Goal: Task Accomplishment & Management: Manage account settings

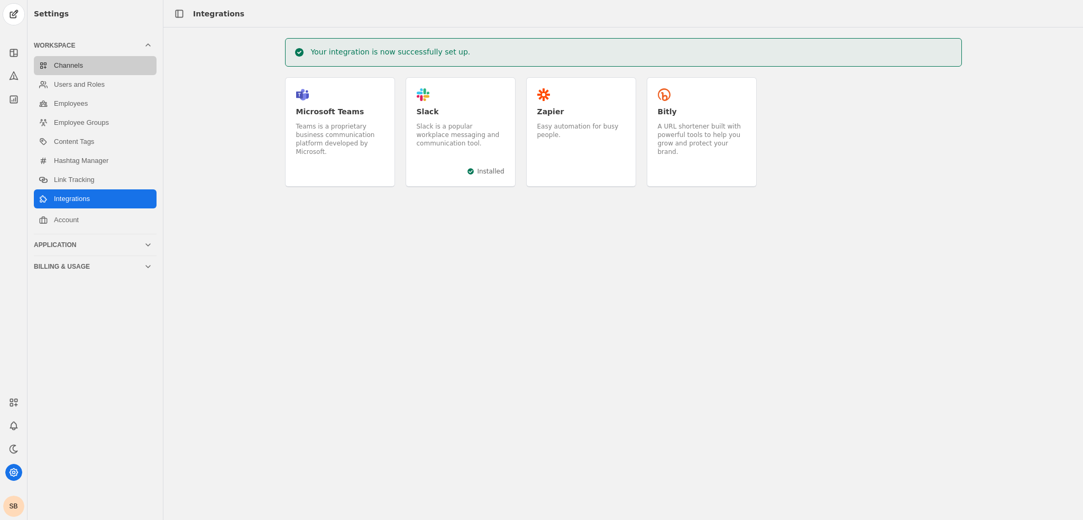
click at [70, 66] on link "Channels" at bounding box center [95, 65] width 123 height 19
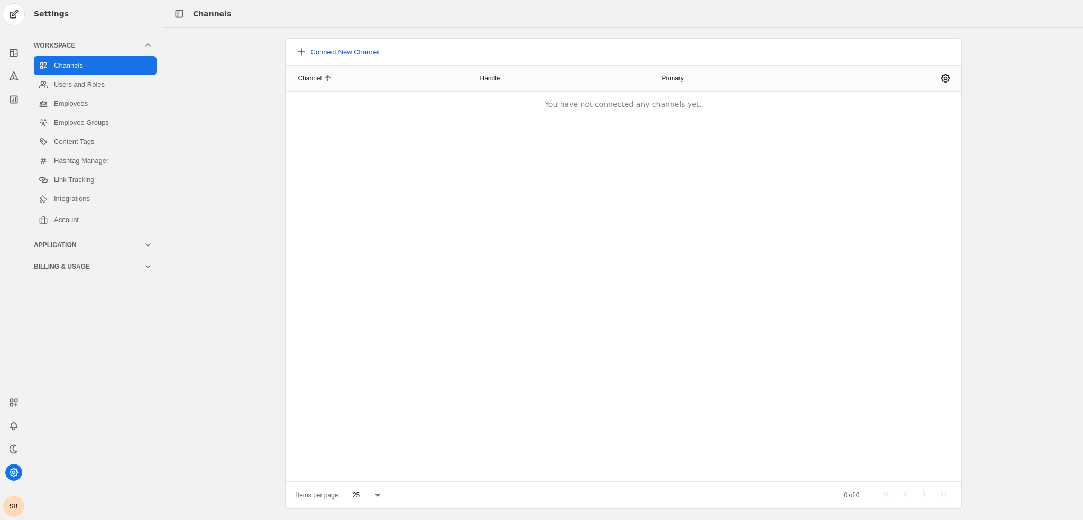
click at [317, 52] on span "Connect New Channel" at bounding box center [345, 52] width 69 height 8
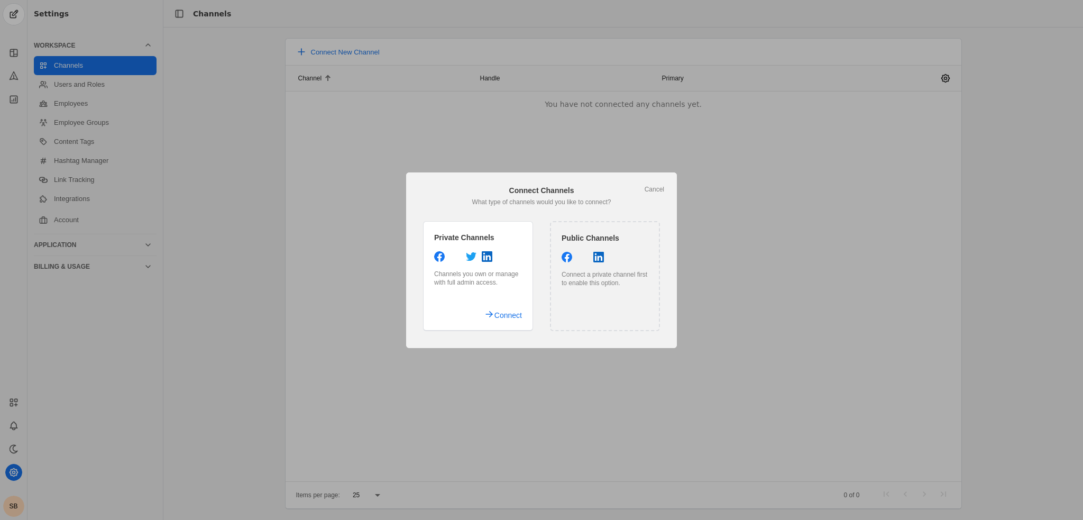
click at [584, 259] on icon at bounding box center [583, 257] width 11 height 11
click at [496, 317] on span "Connect" at bounding box center [509, 315] width 28 height 19
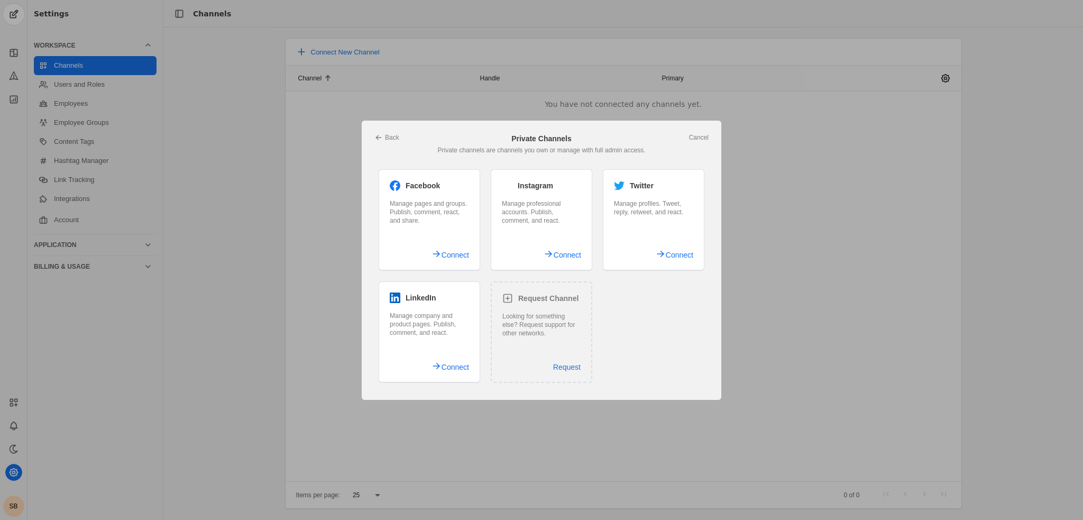
click at [453, 330] on div "Manage company and product pages. Publish, comment, and react." at bounding box center [429, 324] width 79 height 25
click at [455, 363] on span "Connect" at bounding box center [456, 367] width 28 height 19
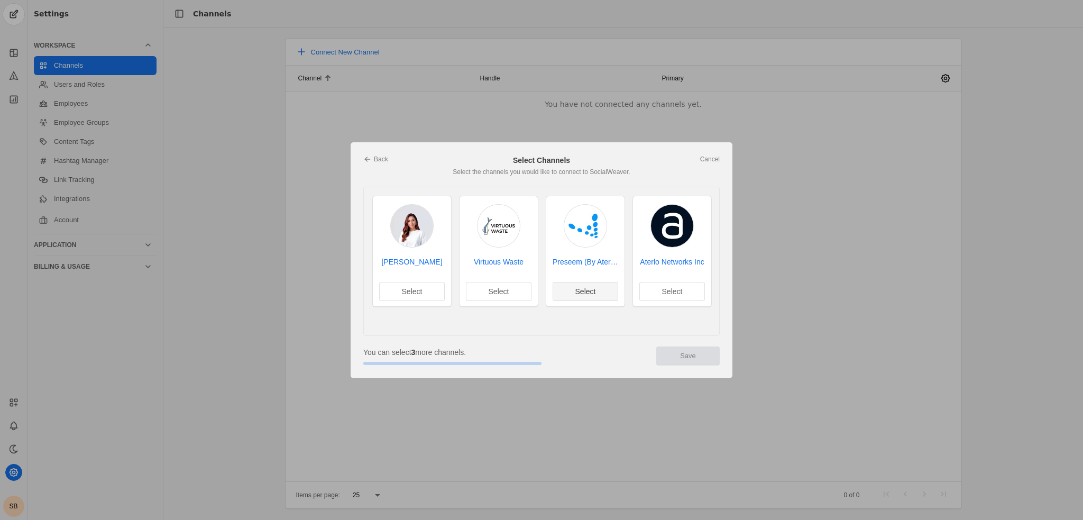
click at [587, 296] on span "Select" at bounding box center [586, 291] width 21 height 11
click at [668, 295] on span "Select" at bounding box center [672, 291] width 21 height 11
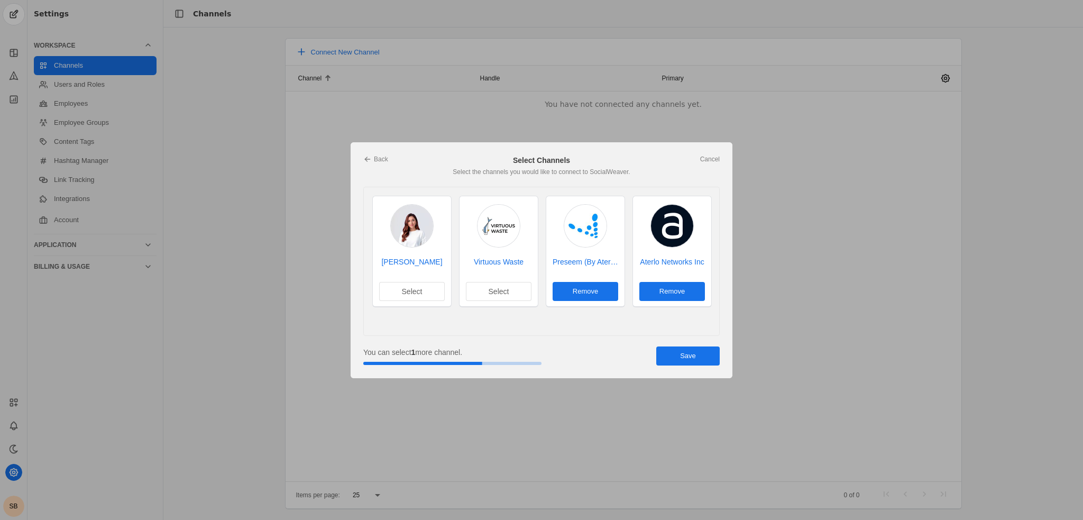
click at [699, 363] on span "undefined" at bounding box center [687, 355] width 63 height 19
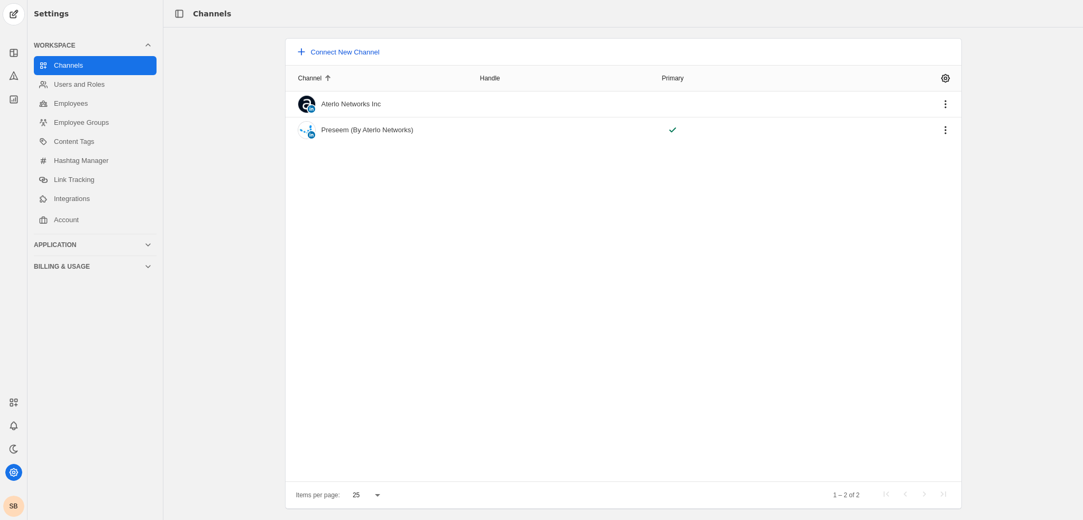
click at [361, 51] on span "Connect New Channel" at bounding box center [345, 52] width 69 height 8
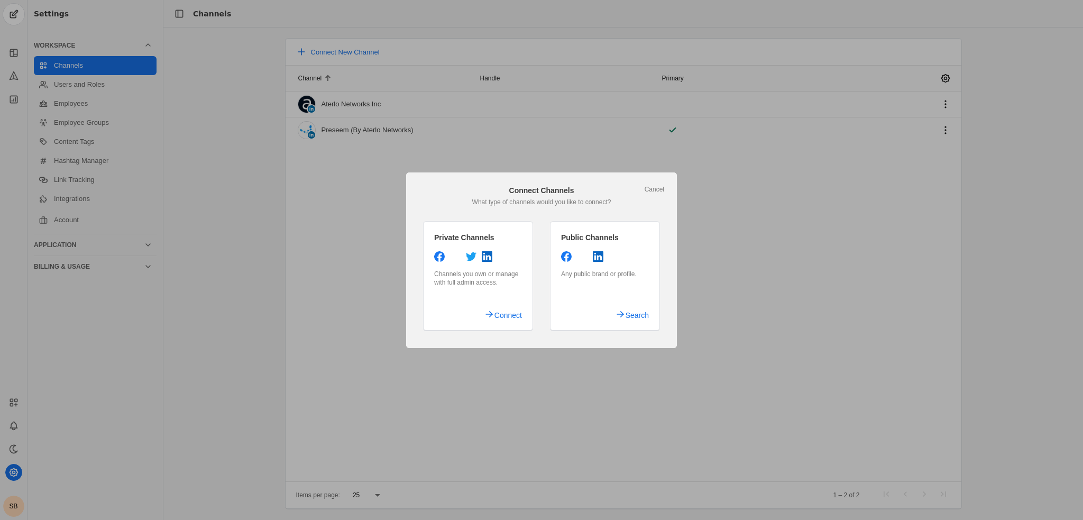
click at [491, 282] on div "Channels you own or manage with full admin access." at bounding box center [478, 278] width 88 height 17
click at [501, 319] on span "Connect" at bounding box center [509, 315] width 28 height 19
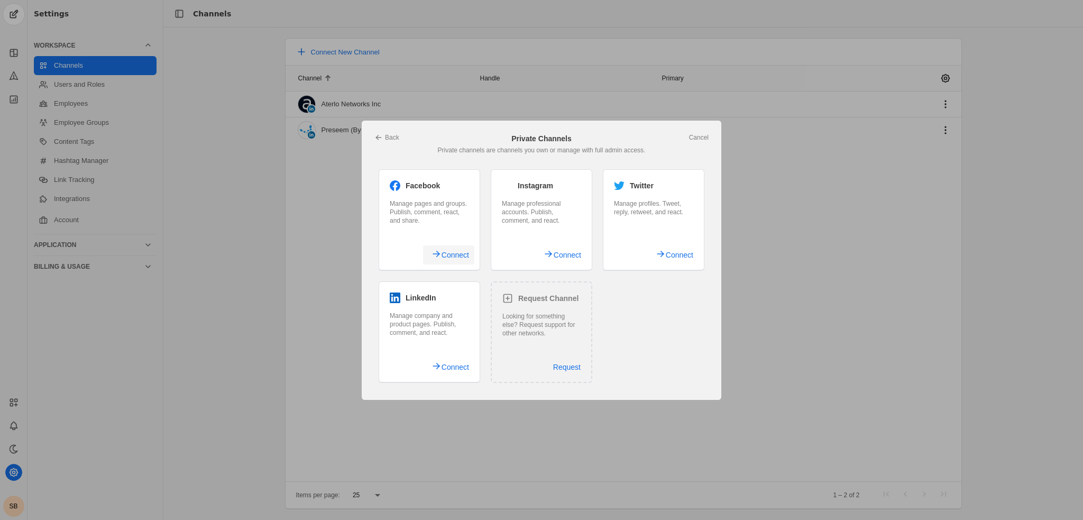
click at [450, 259] on span "Connect" at bounding box center [456, 254] width 28 height 19
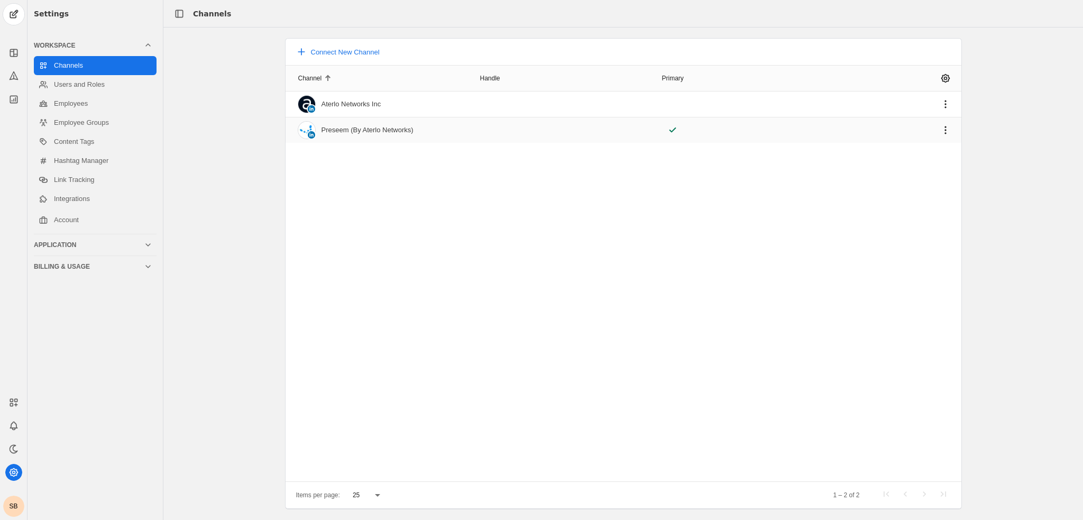
click at [345, 131] on div "Preseem (By Aterlo Networks)" at bounding box center [368, 130] width 92 height 8
click at [84, 85] on link "Users and Roles" at bounding box center [95, 84] width 123 height 19
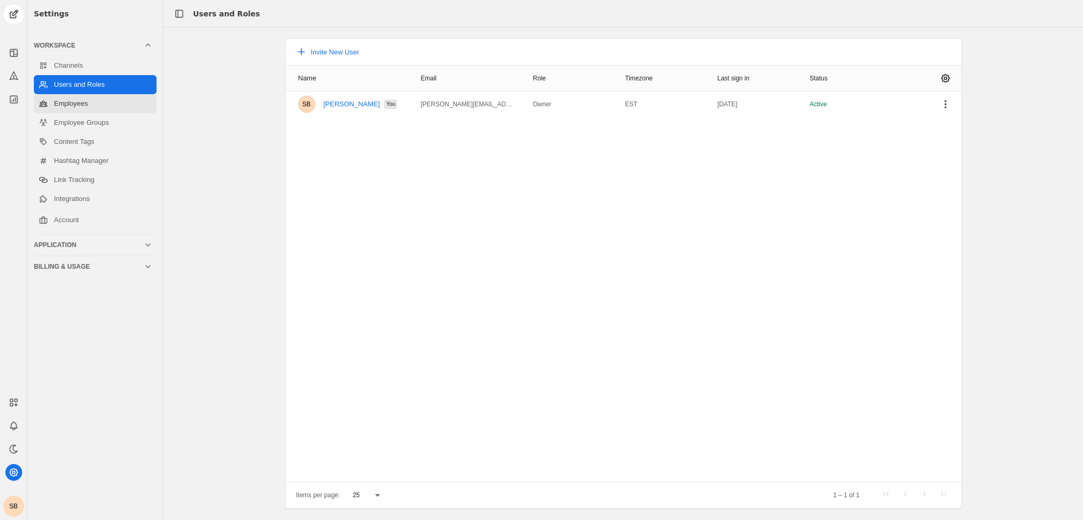
click at [121, 106] on link "Employees" at bounding box center [95, 103] width 123 height 19
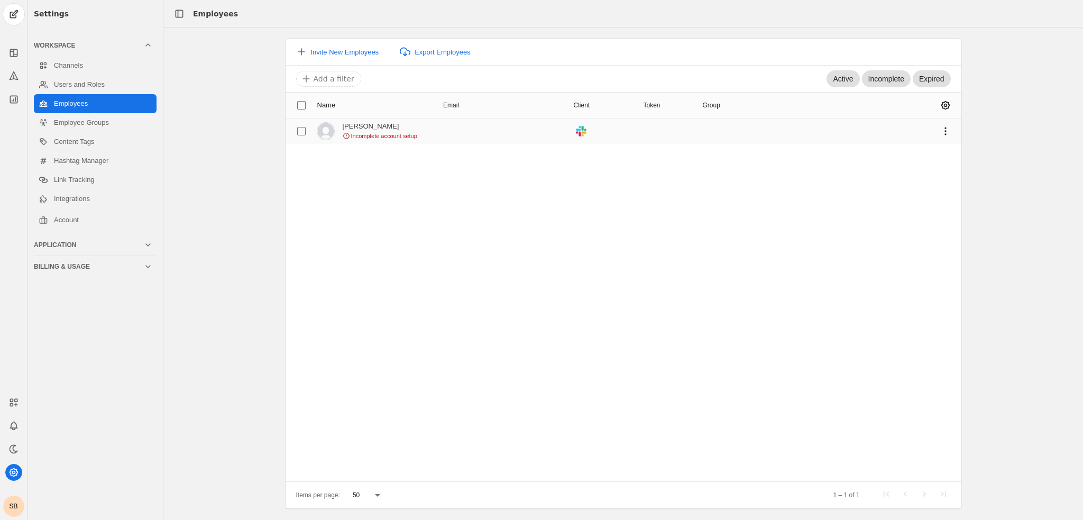
click at [347, 135] on icon at bounding box center [346, 135] width 7 height 7
click at [397, 137] on span "Incomplete account setup" at bounding box center [384, 136] width 66 height 8
click at [952, 132] on span "undefined" at bounding box center [945, 131] width 19 height 19
click at [390, 194] on div at bounding box center [541, 260] width 1083 height 520
click at [75, 123] on link "Employee Groups" at bounding box center [95, 122] width 123 height 19
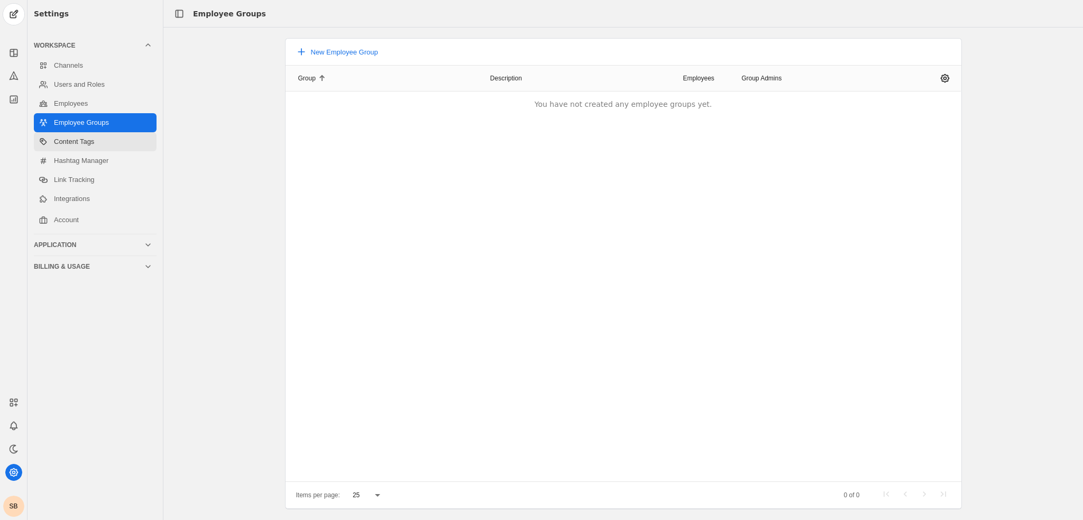
click at [81, 139] on link "Content Tags" at bounding box center [95, 141] width 123 height 19
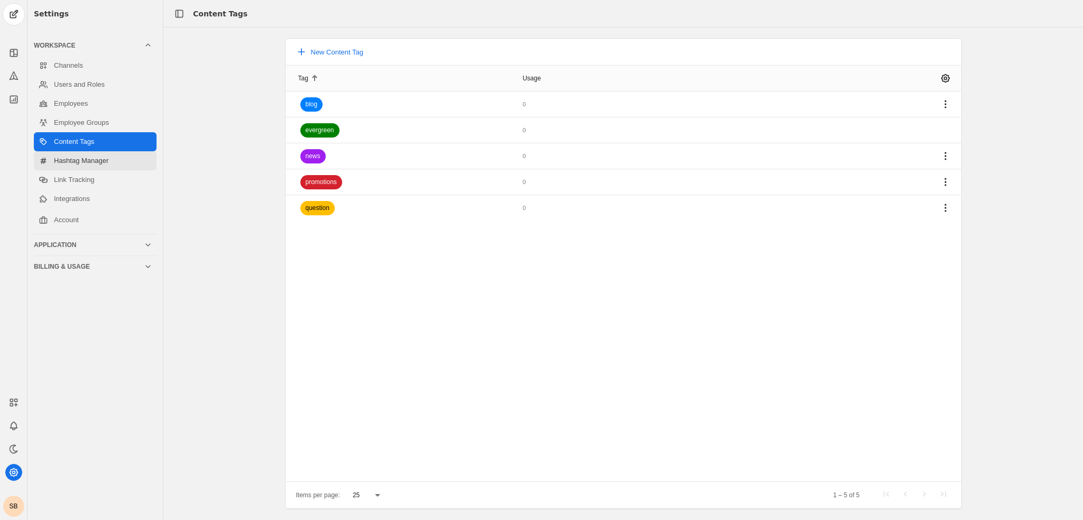
click at [94, 163] on link "Hashtag Manager" at bounding box center [95, 160] width 123 height 19
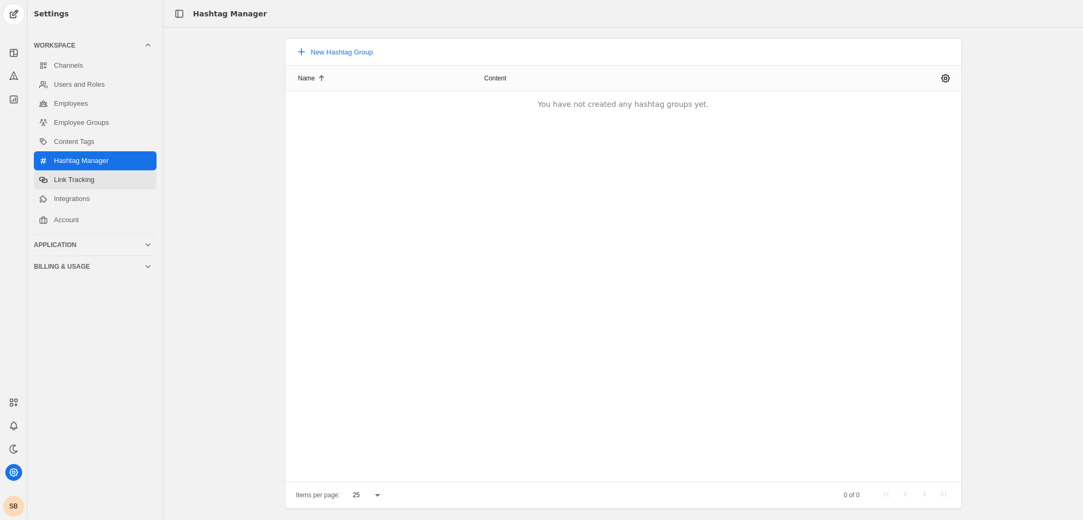
click at [99, 180] on link "Link Tracking" at bounding box center [95, 179] width 123 height 19
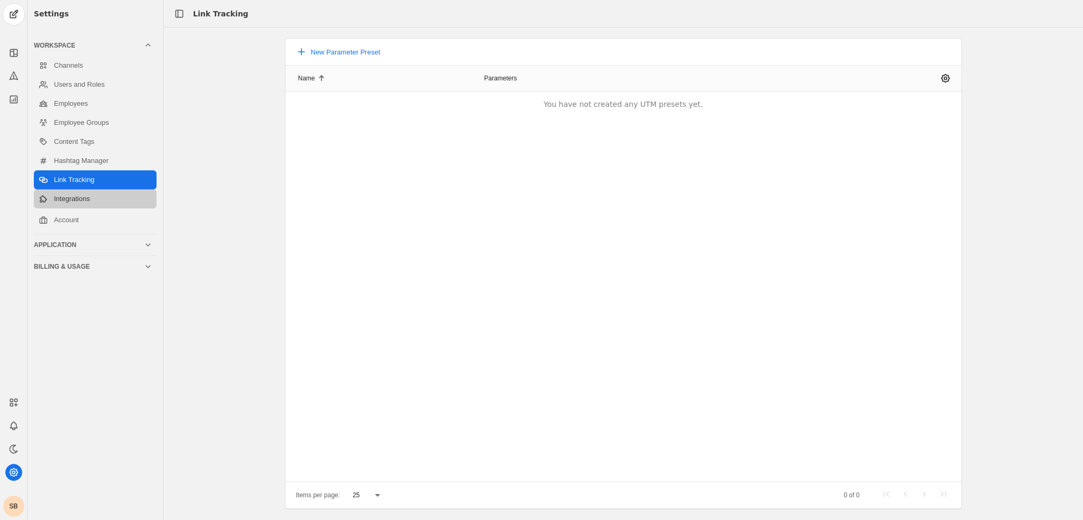
click at [95, 208] on link "Integrations" at bounding box center [95, 198] width 123 height 19
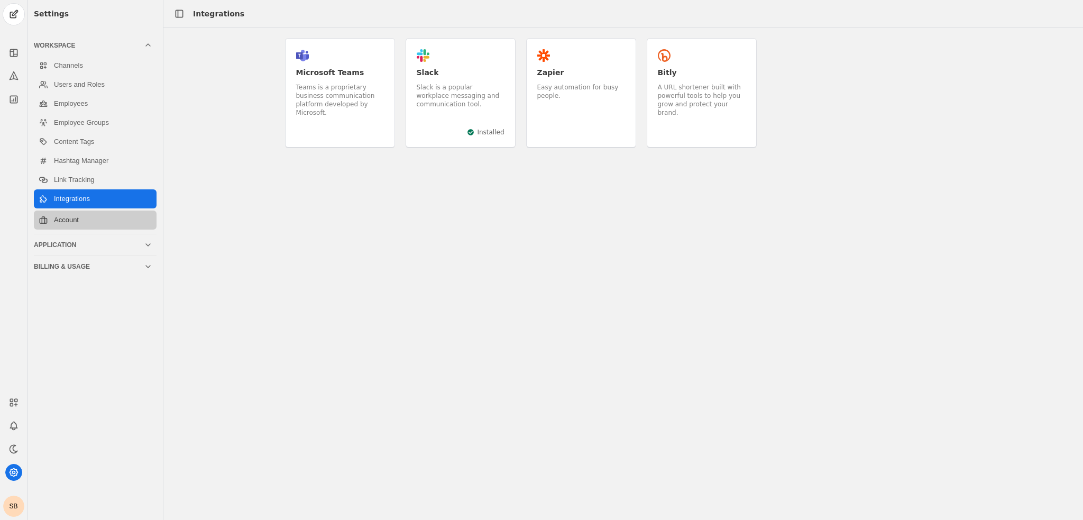
click at [94, 217] on link "Account" at bounding box center [95, 220] width 123 height 19
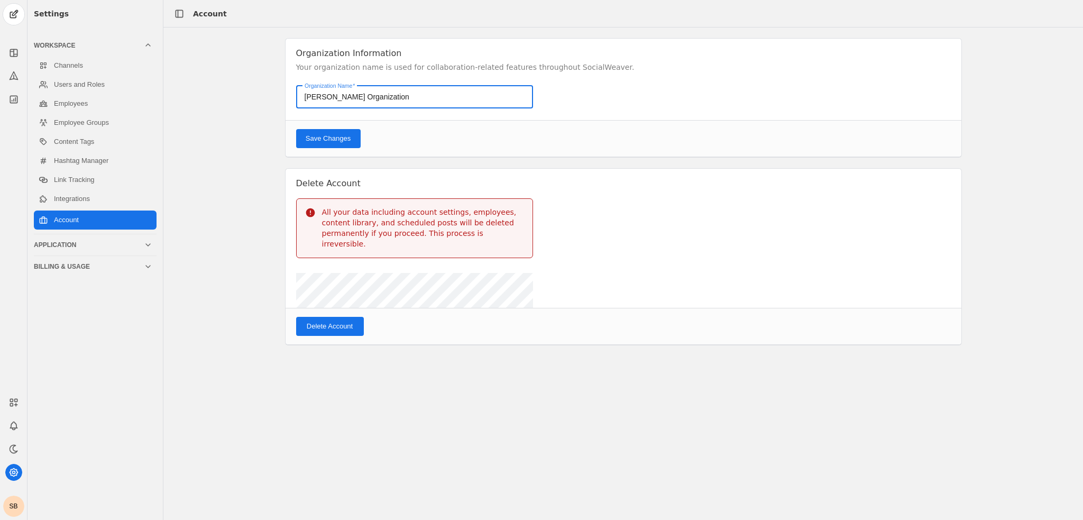
drag, startPoint x: 499, startPoint y: 95, endPoint x: 267, endPoint y: 98, distance: 231.7
click at [267, 98] on div "Organization Information Your organization name is used for collaboration-relat…" at bounding box center [623, 191] width 920 height 307
type input "Preseem"
click at [330, 141] on span "Save Changes" at bounding box center [328, 138] width 45 height 11
click at [13, 93] on app-icon at bounding box center [13, 99] width 17 height 17
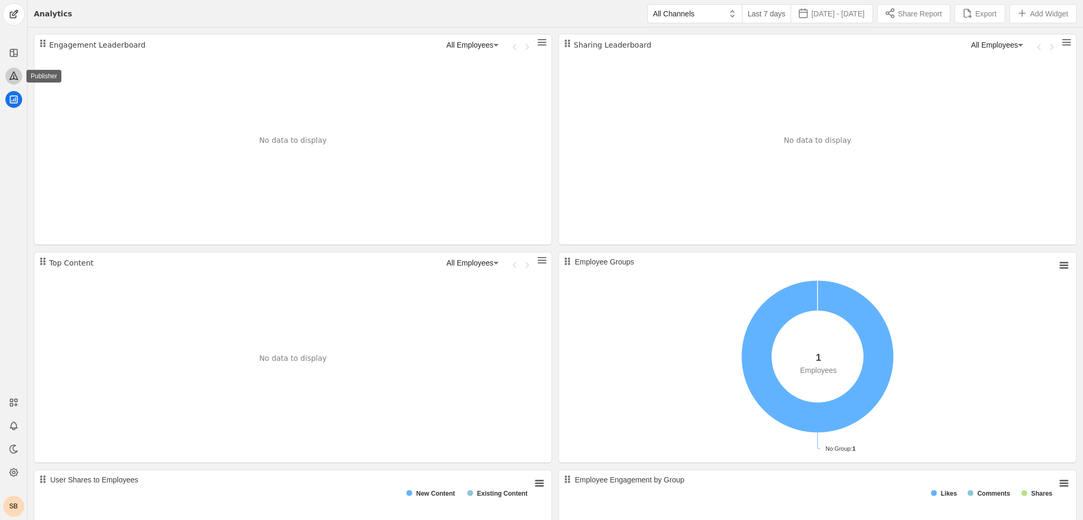
click at [12, 75] on icon at bounding box center [14, 76] width 8 height 8
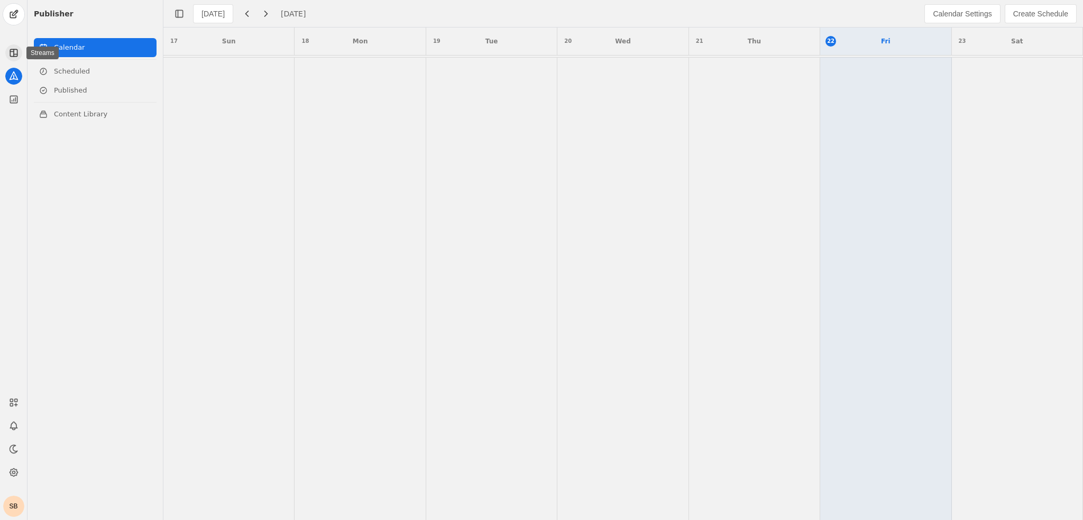
click at [14, 54] on icon at bounding box center [16, 54] width 4 height 0
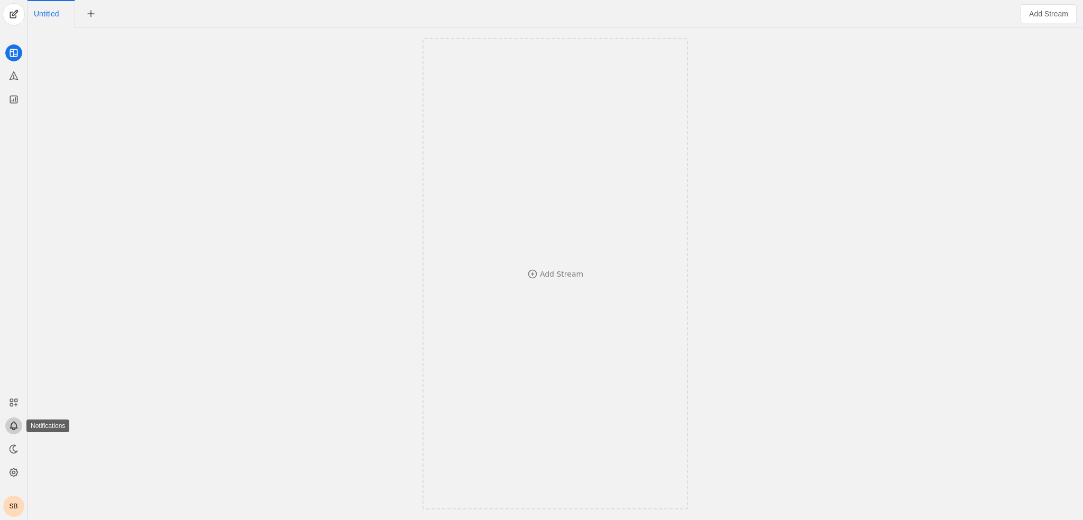
click at [17, 422] on icon at bounding box center [13, 426] width 11 height 11
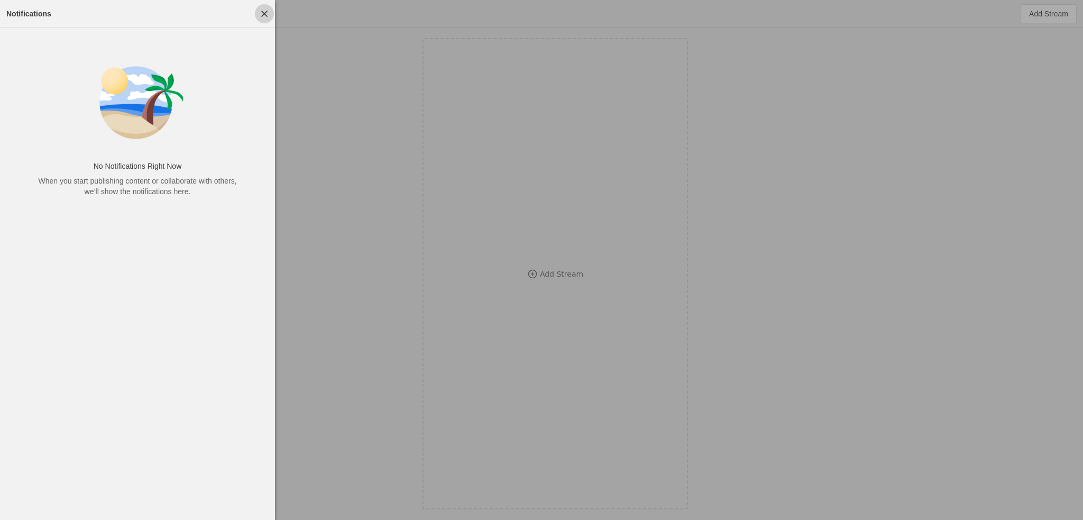
click at [268, 11] on span "button" at bounding box center [264, 13] width 19 height 19
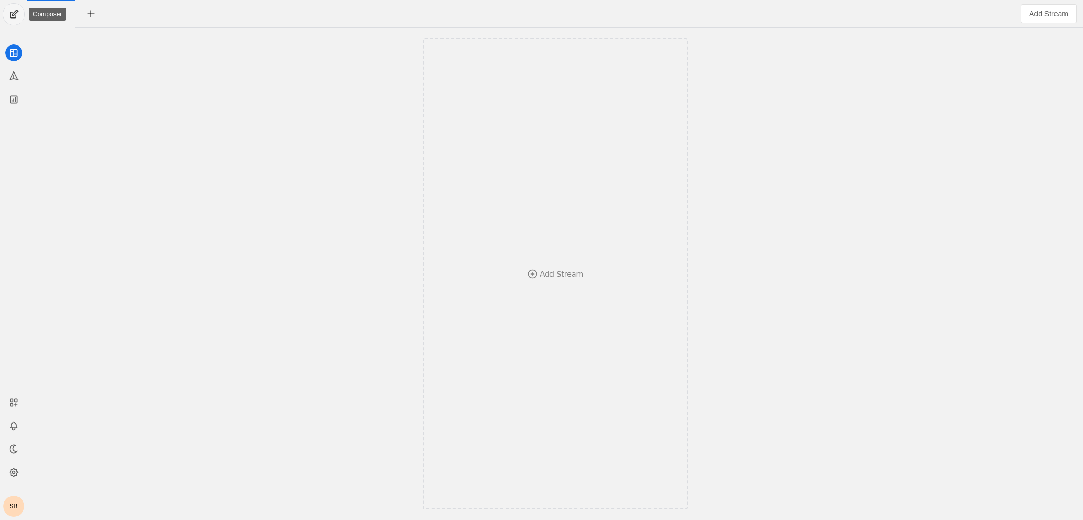
click at [17, 16] on span "undefined" at bounding box center [13, 14] width 21 height 21
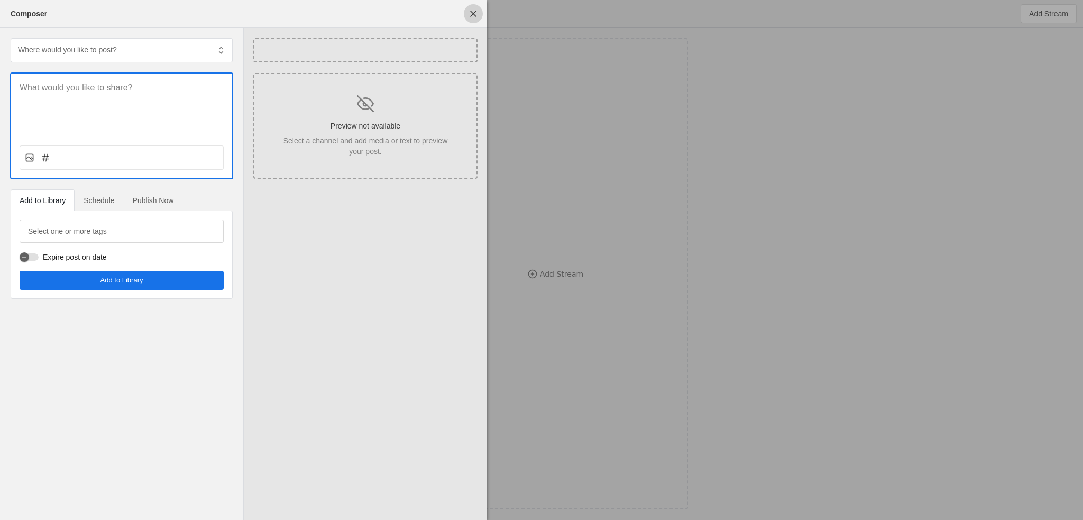
click at [479, 10] on span "undefined" at bounding box center [473, 13] width 19 height 19
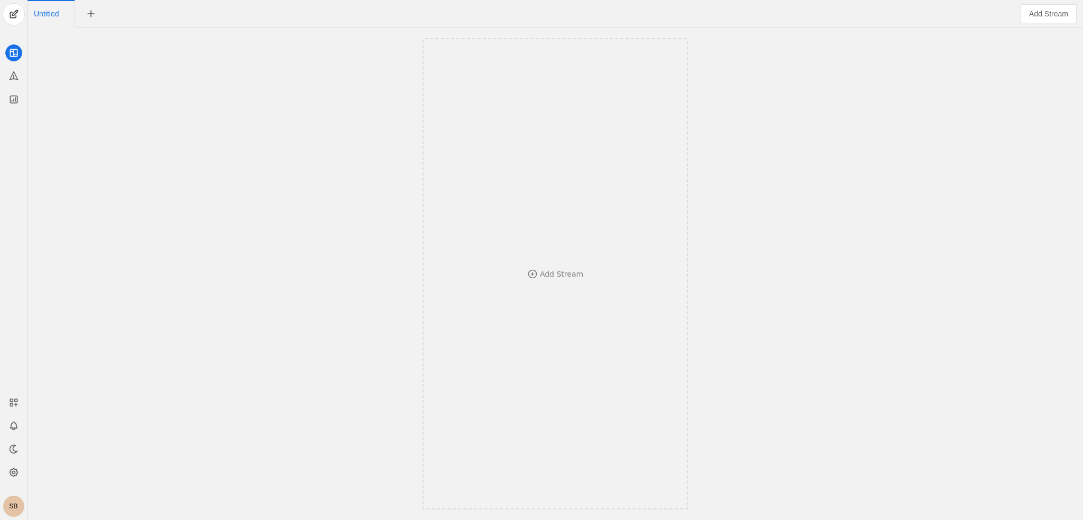
click at [17, 504] on div "SB" at bounding box center [13, 506] width 21 height 21
click at [75, 405] on span "Profile" at bounding box center [66, 404] width 21 height 11
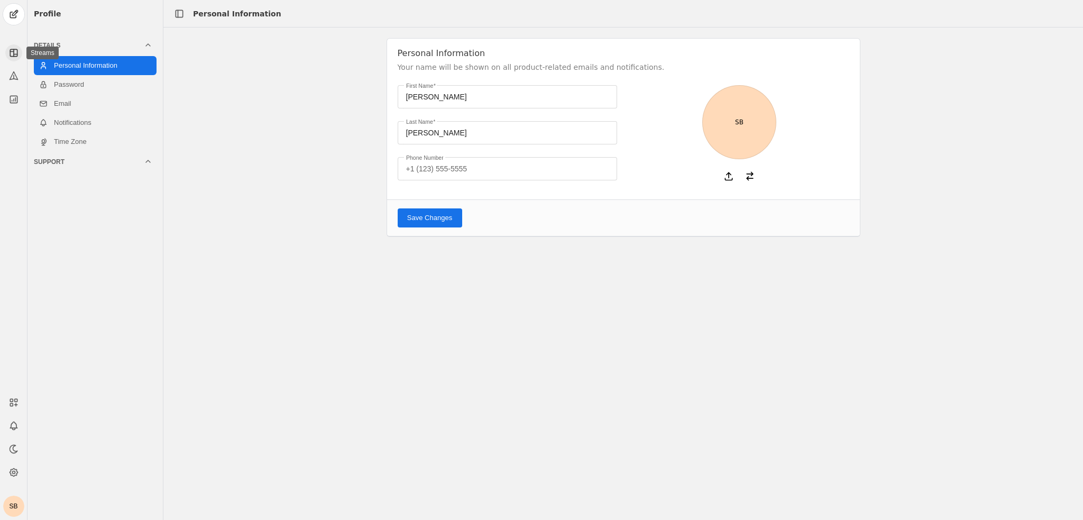
click at [12, 53] on icon at bounding box center [13, 53] width 11 height 11
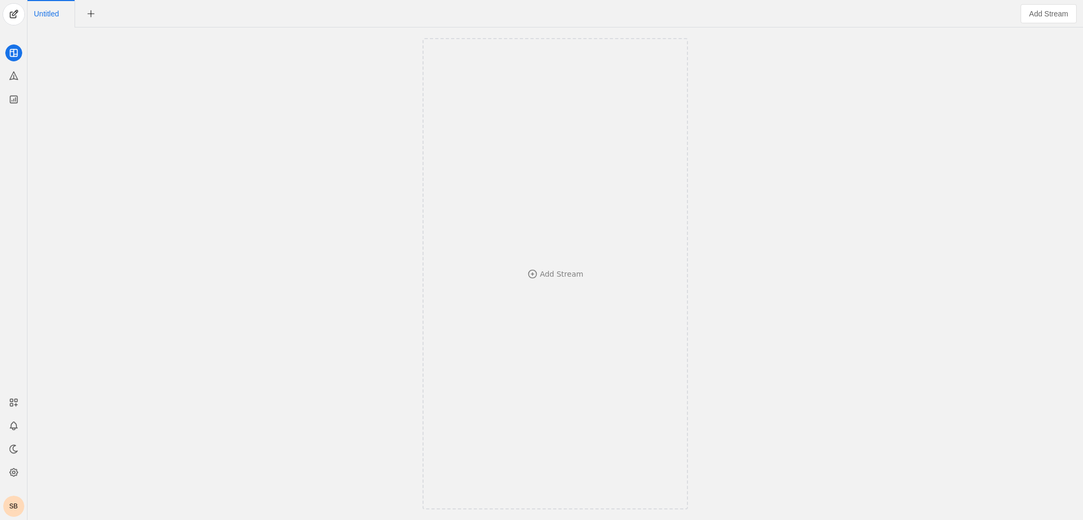
click at [65, 16] on app-feed-tab "Untitled" at bounding box center [51, 13] width 34 height 7
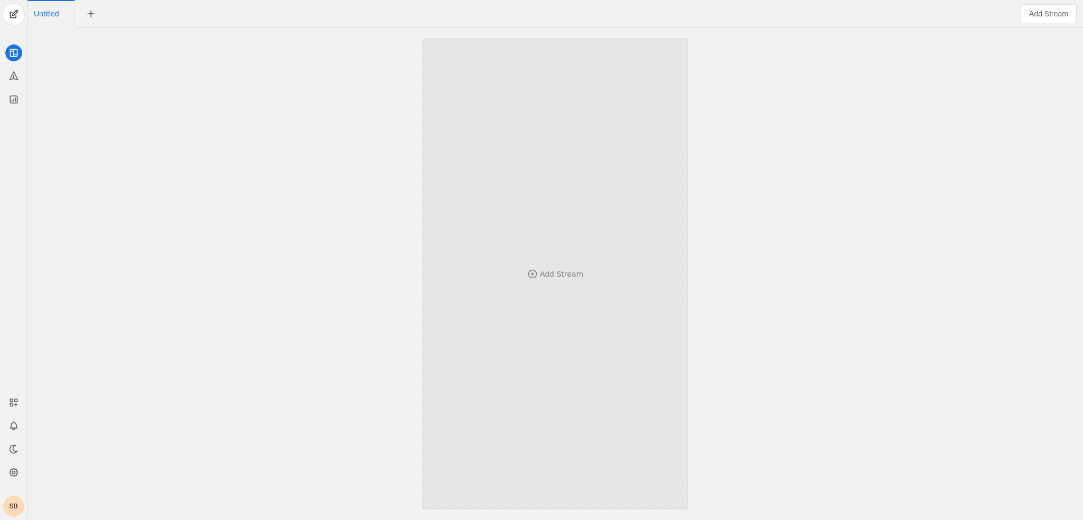
click at [517, 272] on div "Add Stream" at bounding box center [556, 274] width 196 height 11
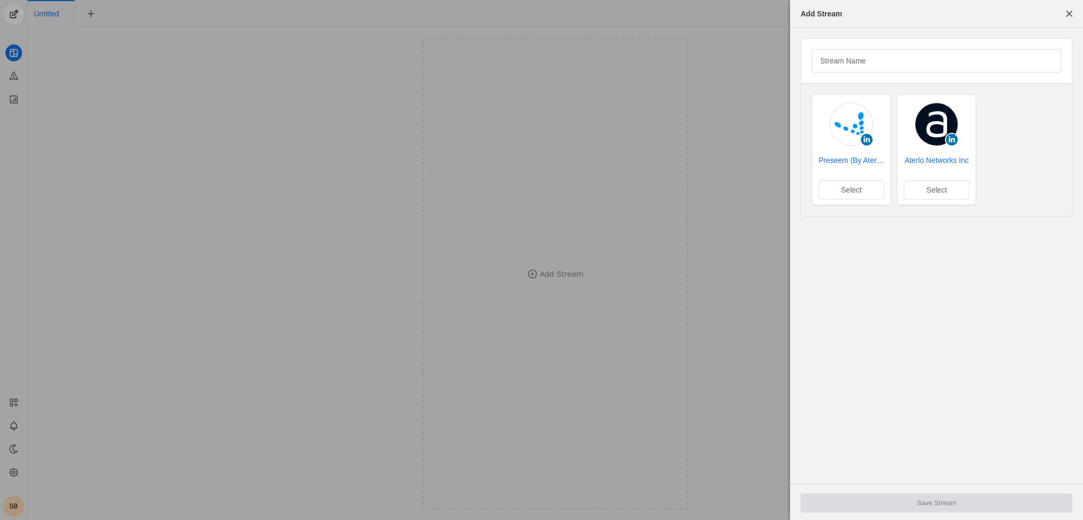
click at [847, 143] on img at bounding box center [851, 124] width 42 height 42
click at [836, 186] on span "undefined" at bounding box center [851, 190] width 65 height 18
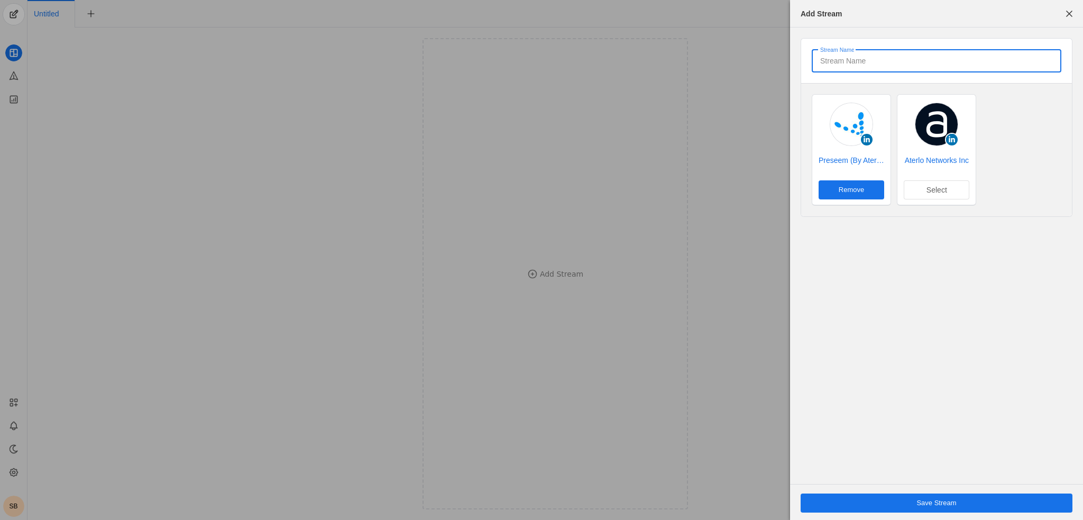
click at [878, 59] on input "Stream Name" at bounding box center [936, 60] width 233 height 13
type input "Preseem LinkedIn"
click at [961, 501] on span "undefined" at bounding box center [937, 503] width 272 height 19
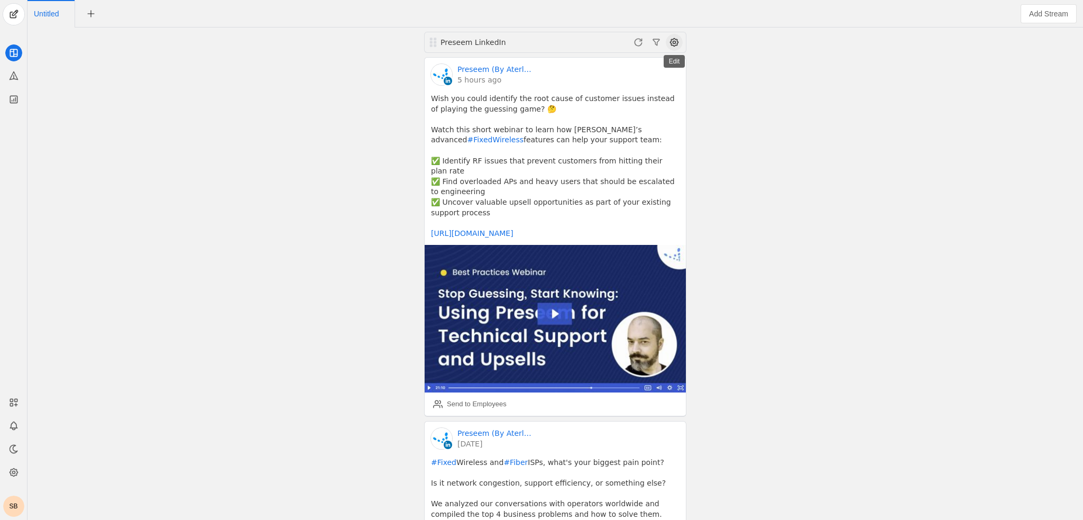
click at [677, 45] on span at bounding box center [674, 42] width 17 height 17
click at [799, 113] on div at bounding box center [541, 260] width 1083 height 520
click at [428, 39] on div "Preseem LinkedIn" at bounding box center [555, 42] width 262 height 21
click at [670, 40] on span at bounding box center [674, 42] width 17 height 17
click at [633, 70] on span "button" at bounding box center [620, 64] width 126 height 19
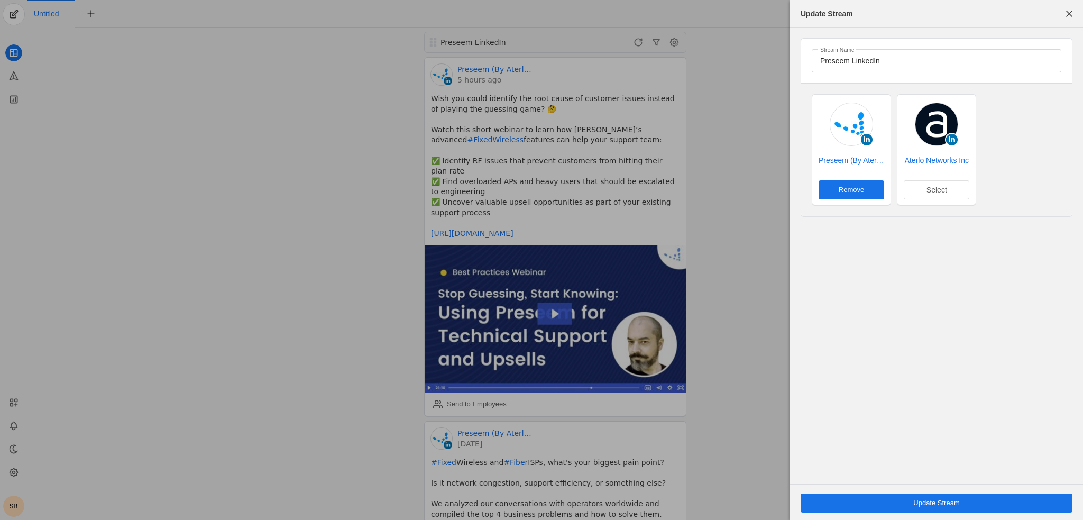
click at [764, 220] on div at bounding box center [541, 260] width 1083 height 520
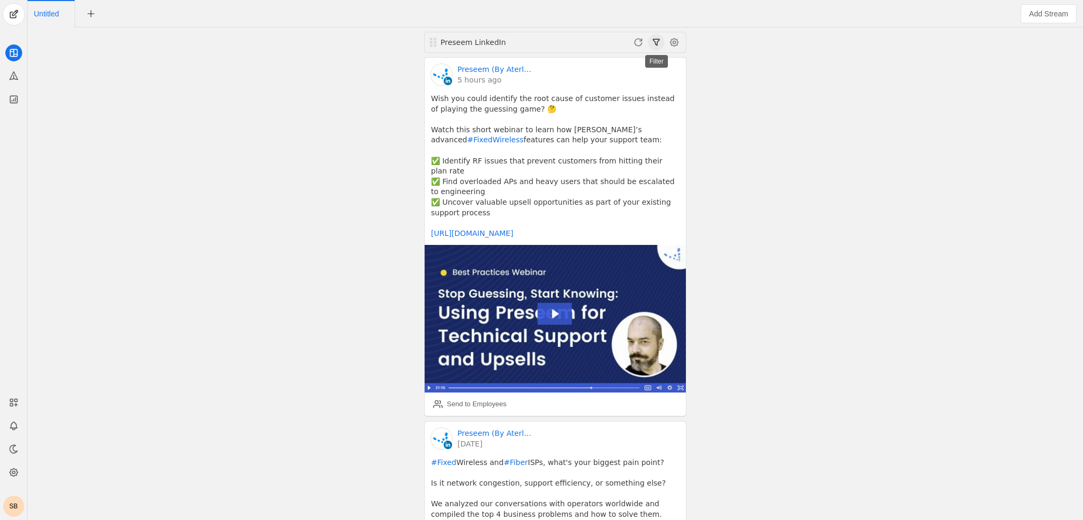
click at [664, 44] on span at bounding box center [656, 42] width 17 height 17
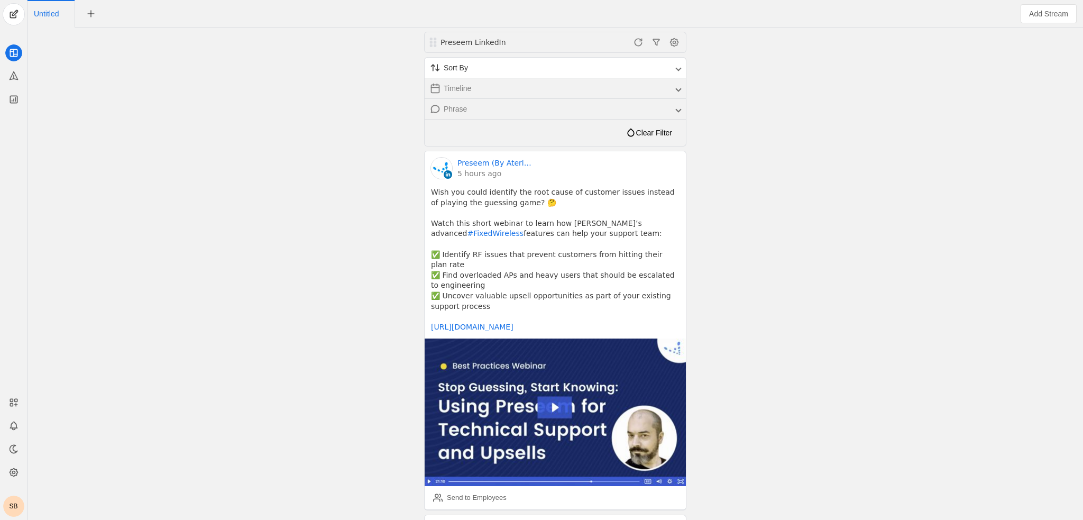
click at [675, 66] on span "Sort By" at bounding box center [553, 67] width 247 height 11
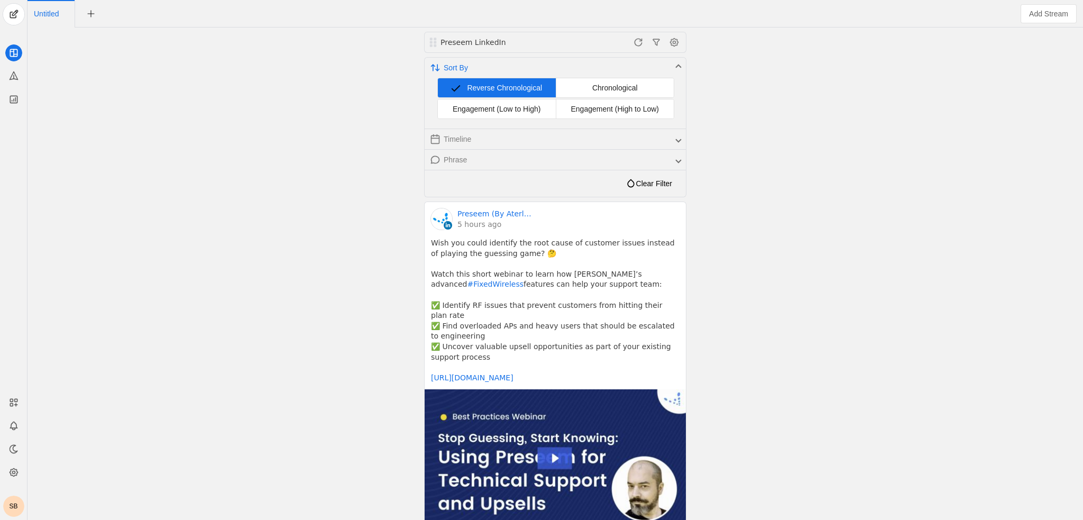
click at [675, 66] on span "Sort By" at bounding box center [553, 67] width 247 height 11
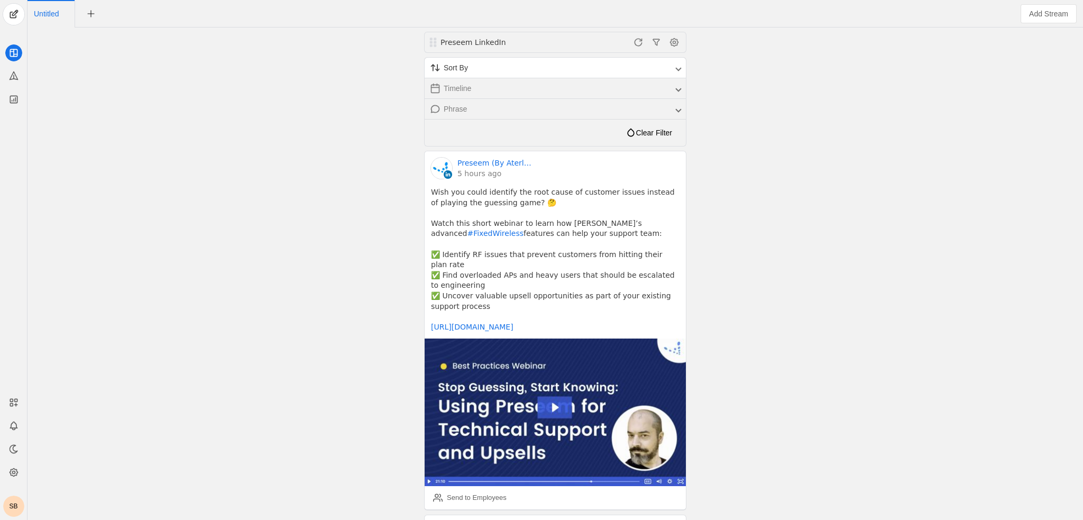
click at [677, 76] on mat-expansion-panel-header "Sort By" at bounding box center [555, 68] width 261 height 20
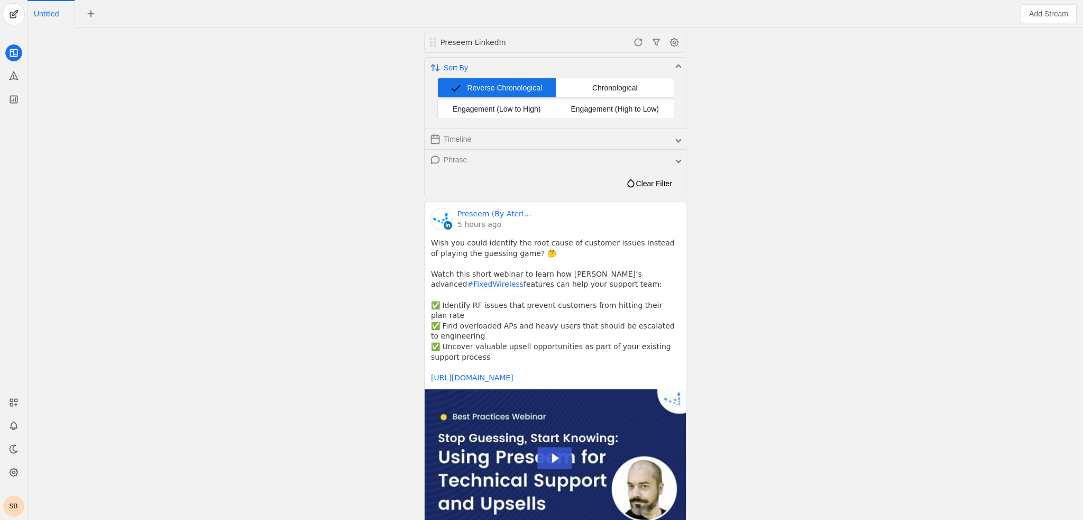
click at [677, 76] on mat-expansion-panel-header "Sort By" at bounding box center [555, 68] width 261 height 20
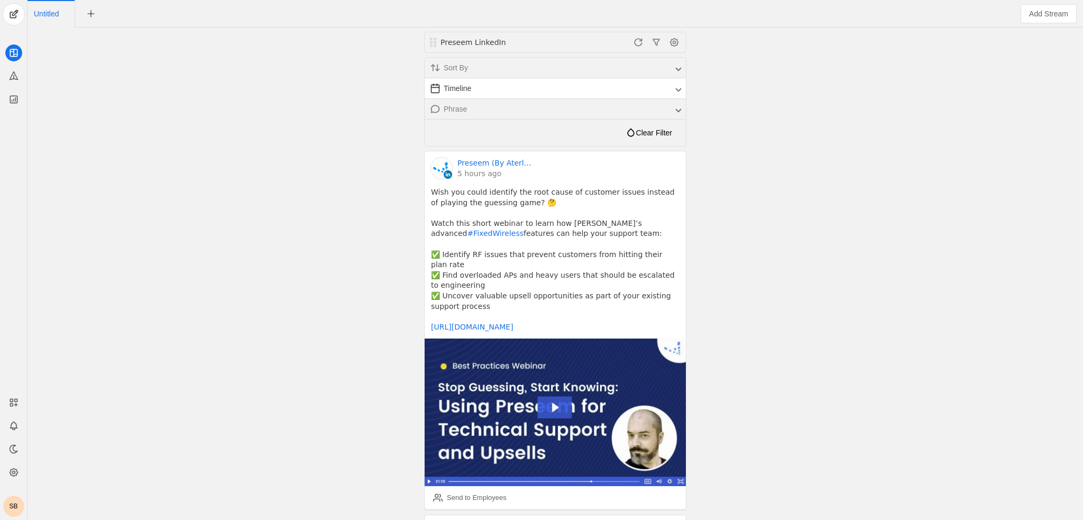
click at [677, 90] on span at bounding box center [679, 88] width 4 height 11
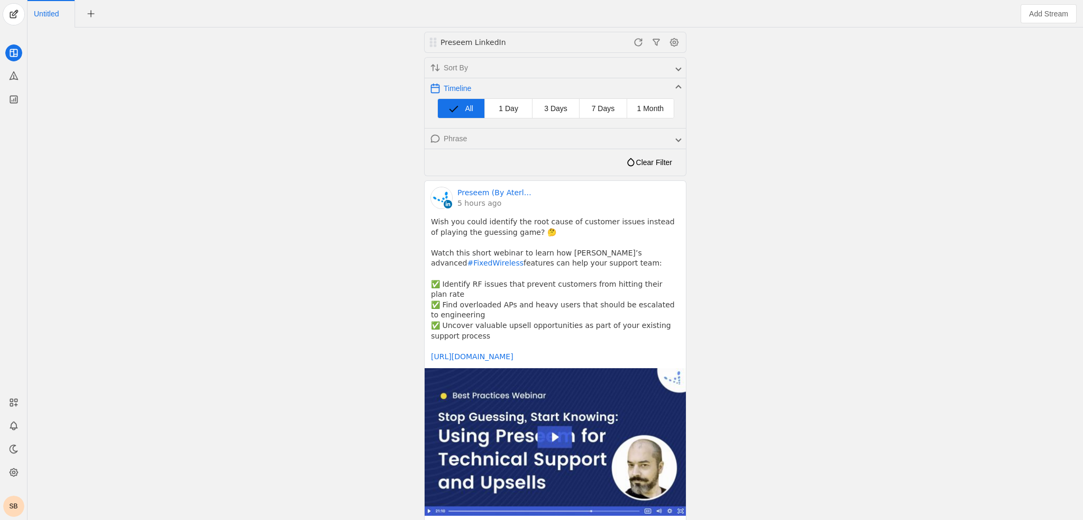
click at [677, 90] on span at bounding box center [679, 88] width 4 height 11
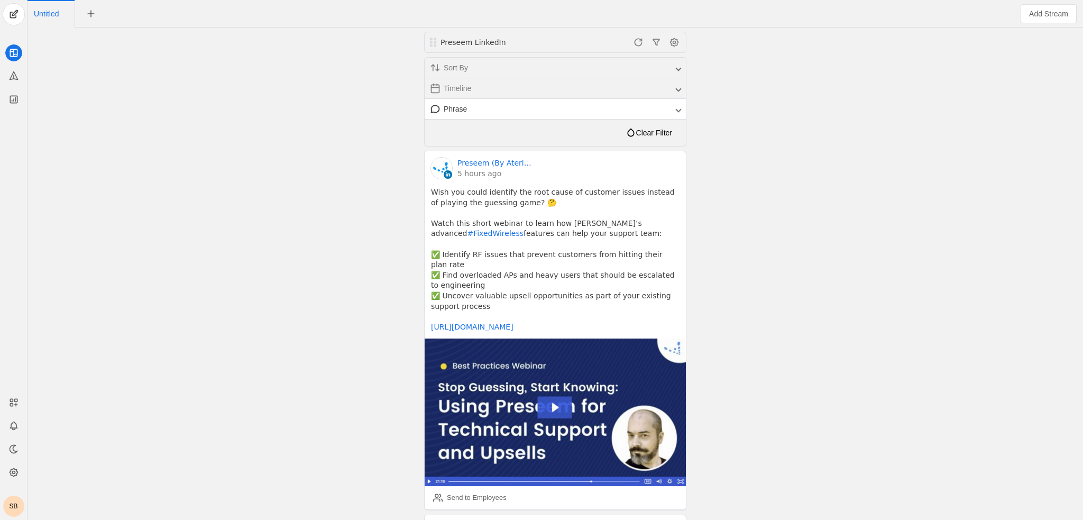
click at [679, 99] on mat-expansion-panel-header "Phrase" at bounding box center [555, 109] width 261 height 20
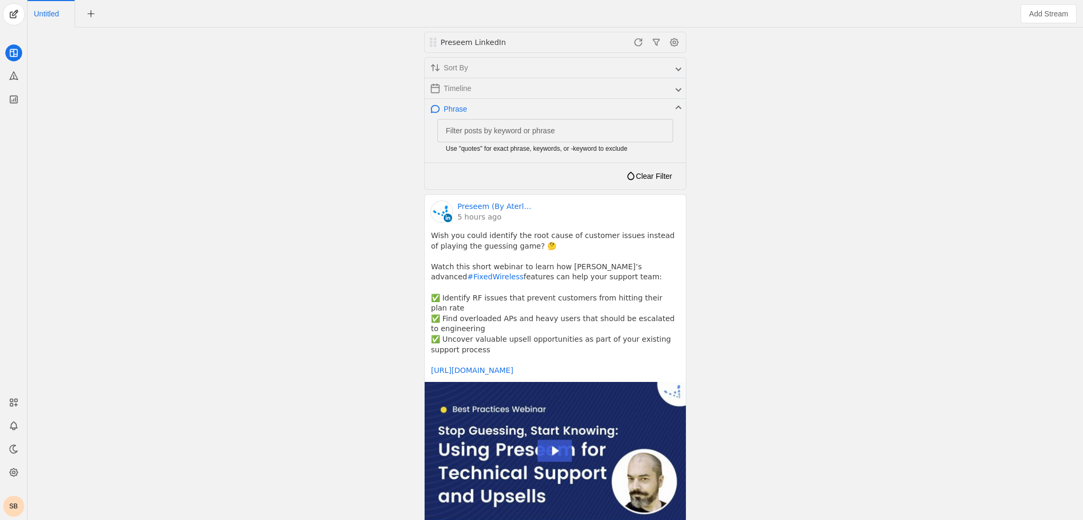
click at [679, 99] on mat-expansion-panel-header "Phrase" at bounding box center [555, 109] width 261 height 20
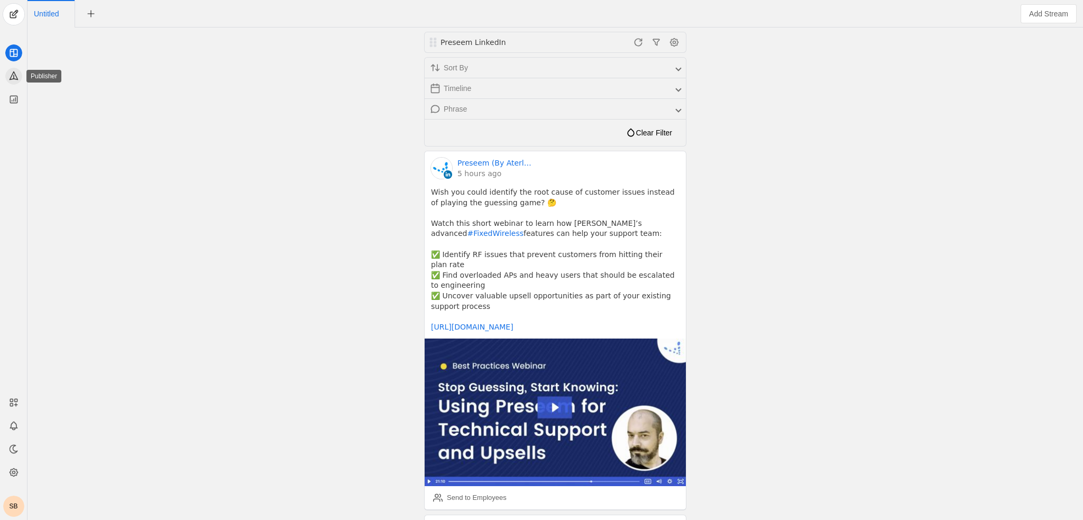
click at [13, 76] on icon at bounding box center [14, 76] width 8 height 8
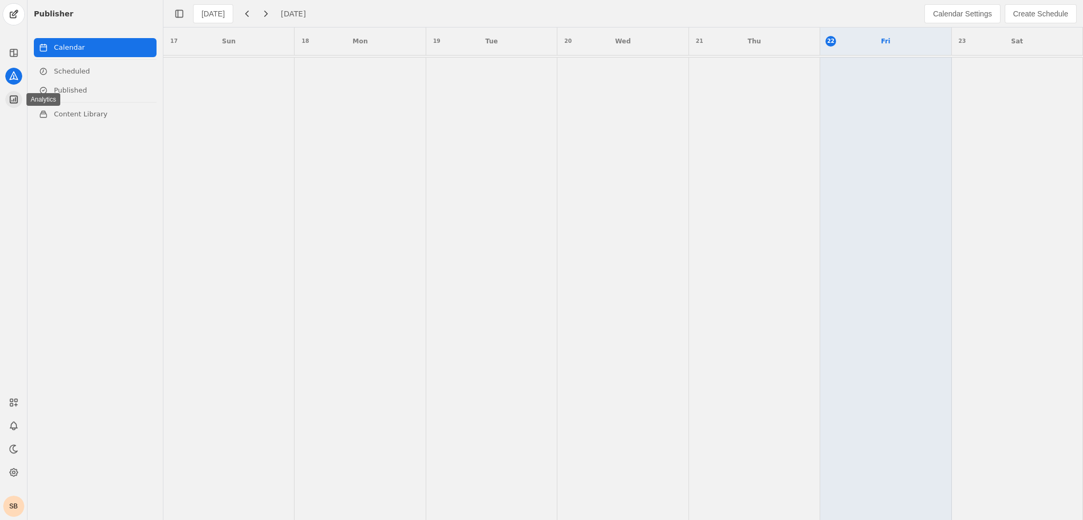
click at [10, 102] on icon at bounding box center [13, 99] width 7 height 7
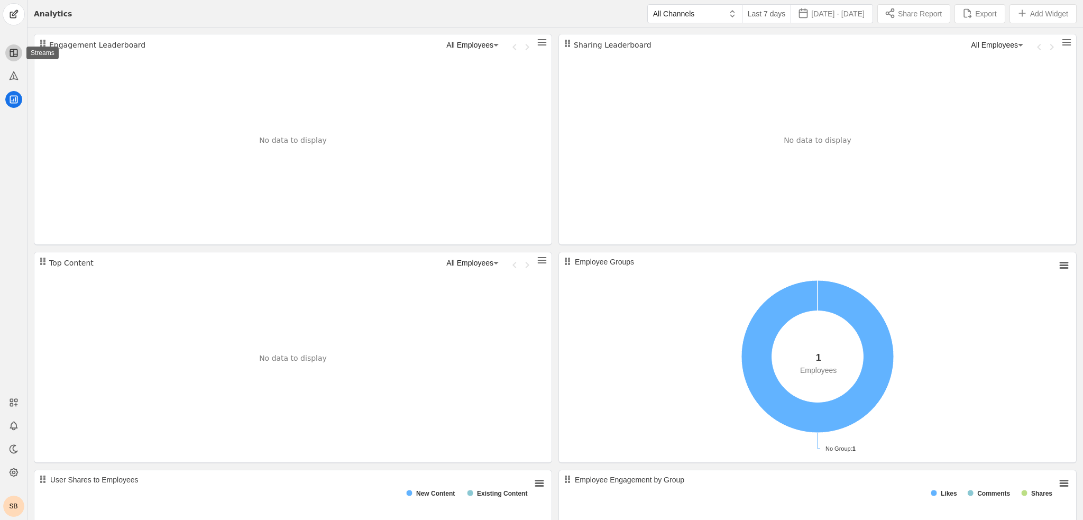
click at [12, 52] on icon at bounding box center [13, 53] width 11 height 11
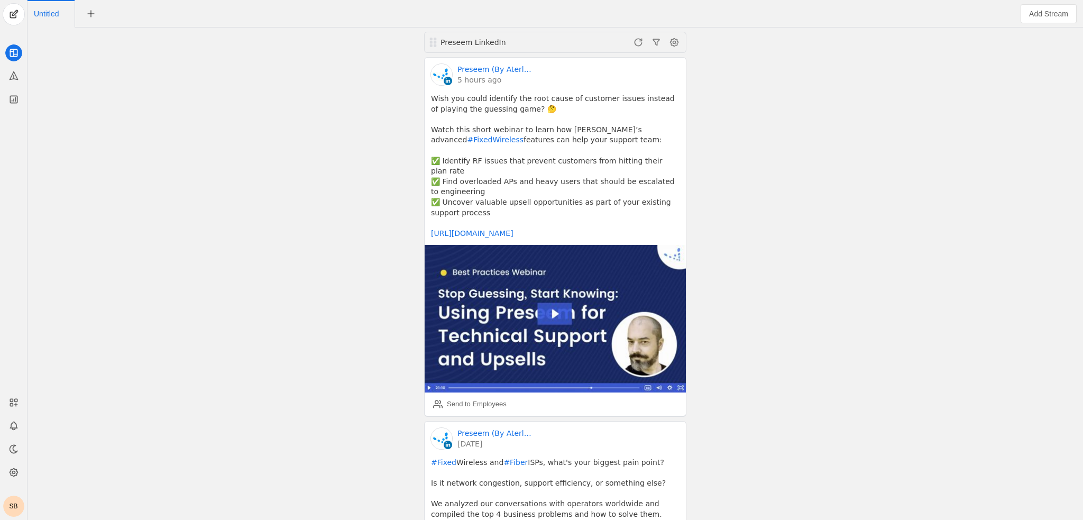
click at [301, 80] on div "Preseem LinkedIn Preseem (By Aterlo Networks) 5 hours ago Wish you could identi…" at bounding box center [555, 274] width 1051 height 492
click at [52, 10] on span "Untitled" at bounding box center [46, 13] width 25 height 7
type input "Preseem Linkedin"
click at [342, 208] on div "Preseem LinkedIn Preseem (By Aterlo Networks) 5 hours ago Wish you could identi…" at bounding box center [555, 274] width 1051 height 492
click at [486, 399] on div "Send to Employees" at bounding box center [477, 404] width 60 height 11
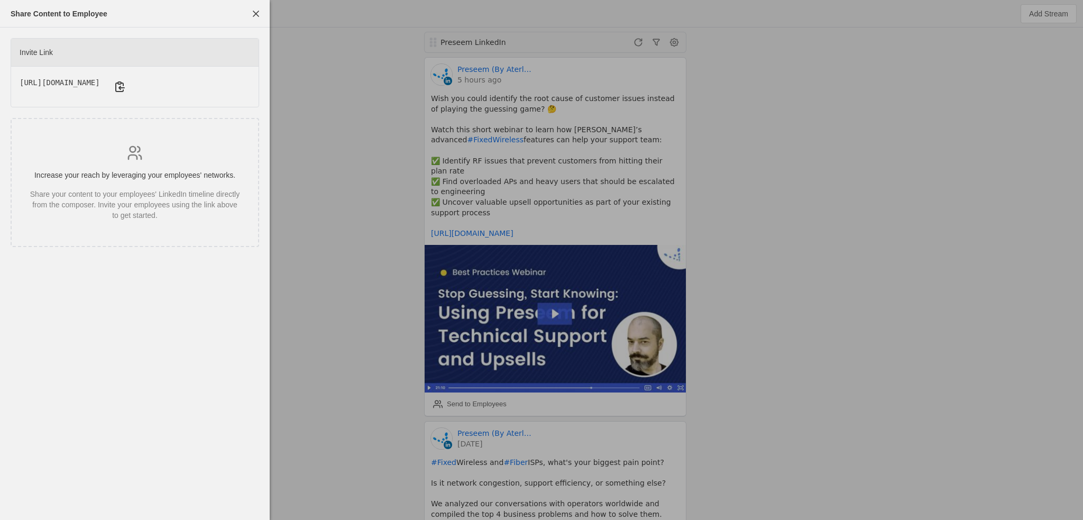
click at [100, 88] on pre "https://app.socialweaver.com/auth/employee/0198d2c6-6790-7d11-9fa8-a2ff8808d001…" at bounding box center [60, 82] width 80 height 11
click at [130, 84] on span "undefined" at bounding box center [120, 86] width 19 height 19
click at [306, 190] on div at bounding box center [541, 260] width 1083 height 520
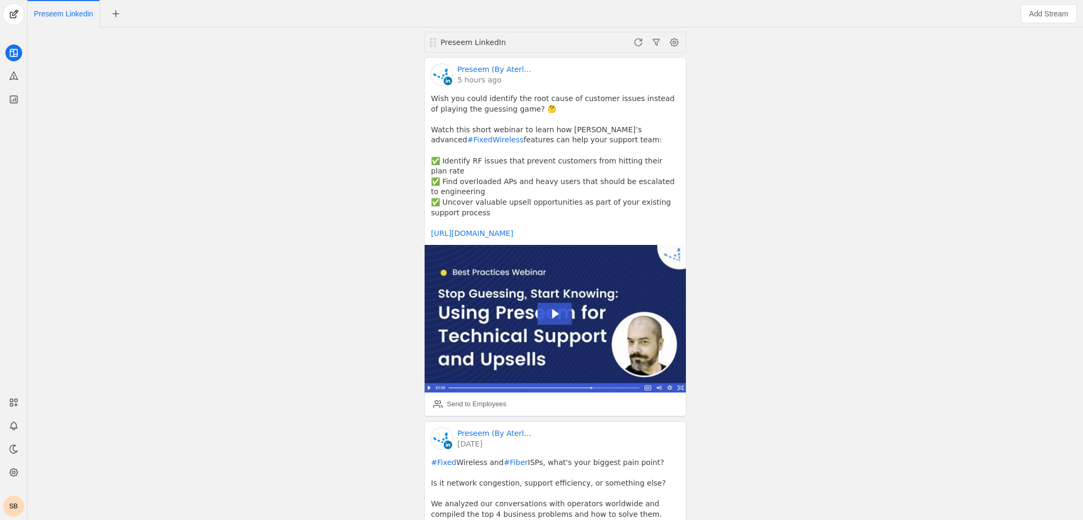
click at [19, 514] on div "SB" at bounding box center [13, 506] width 21 height 21
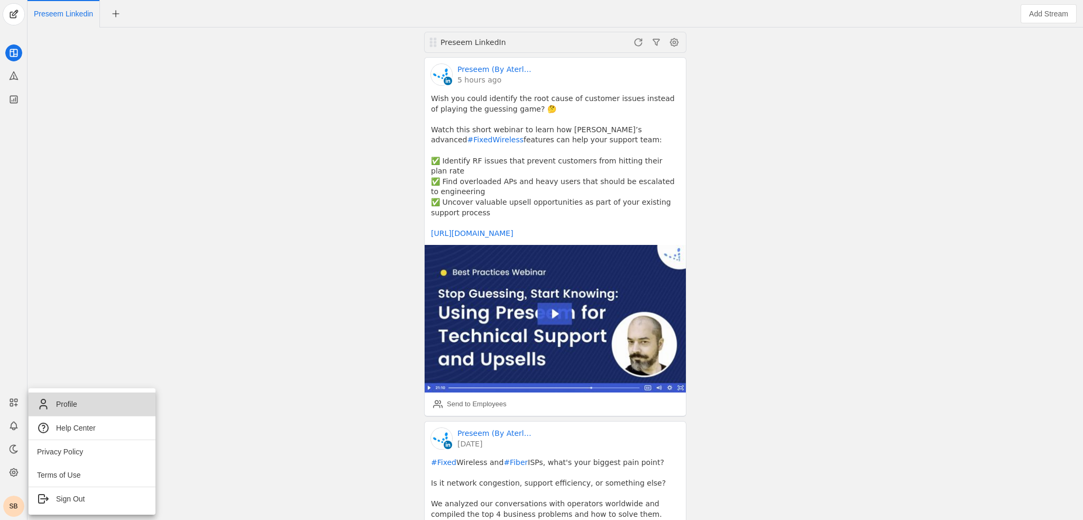
click at [99, 405] on span "Profile" at bounding box center [92, 404] width 110 height 13
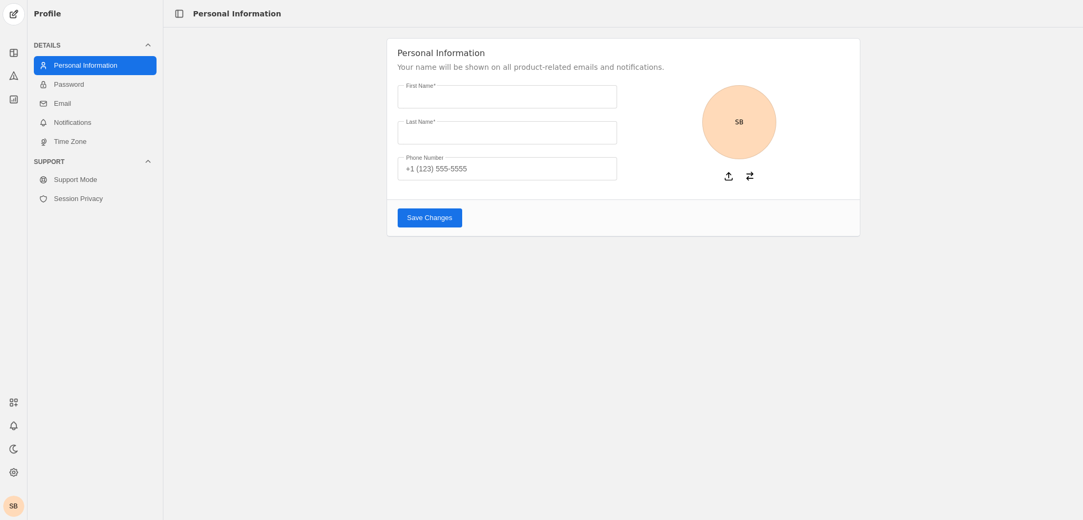
type input "Sylvia"
type input "Bogdanowicz"
click at [71, 165] on div "Support" at bounding box center [89, 162] width 110 height 8
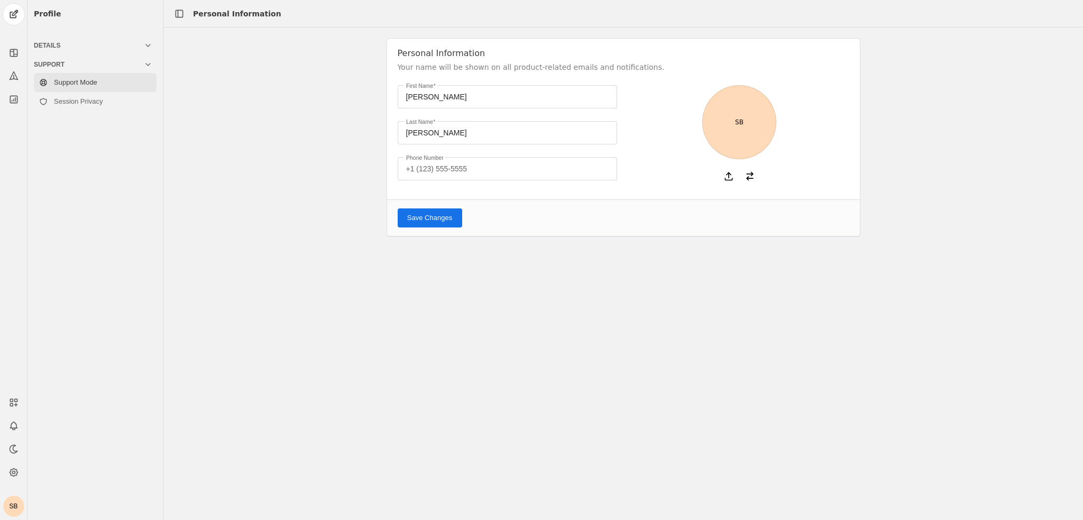
click at [108, 85] on link "Support Mode" at bounding box center [95, 82] width 123 height 19
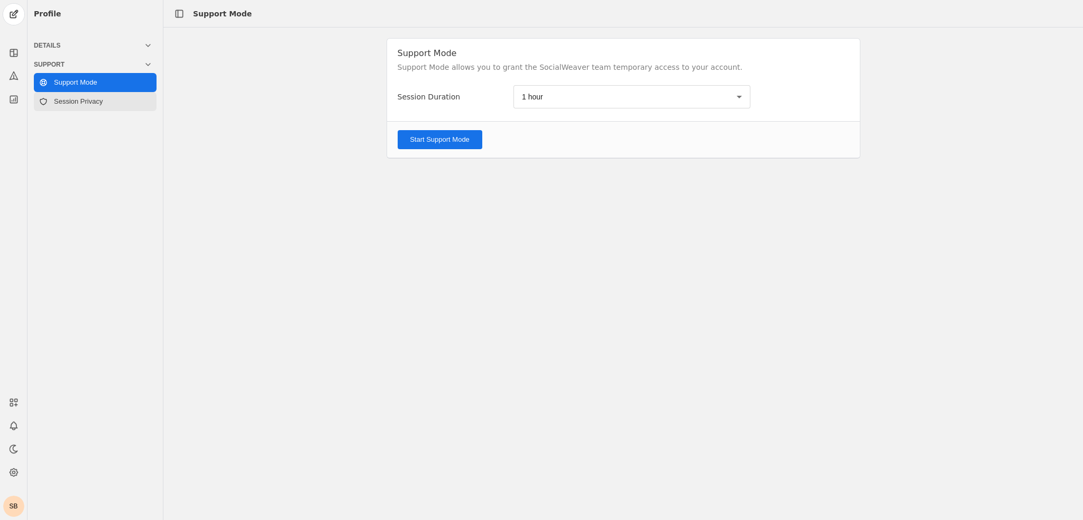
click at [114, 96] on link "Session Privacy" at bounding box center [95, 101] width 123 height 19
